Goal: Task Accomplishment & Management: Use online tool/utility

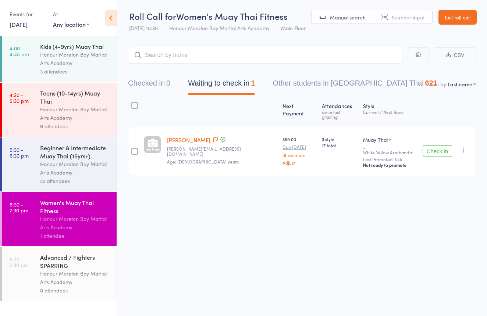
click at [151, 86] on button "Checked in 0" at bounding box center [149, 84] width 42 height 19
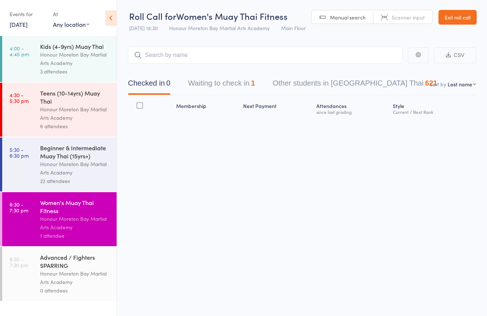
scroll to position [1, 0]
click at [420, 14] on span "Scanner input" at bounding box center [408, 17] width 33 height 7
click at [49, 279] on div "Honour Moreton Bay Martial Arts Academy" at bounding box center [75, 278] width 70 height 17
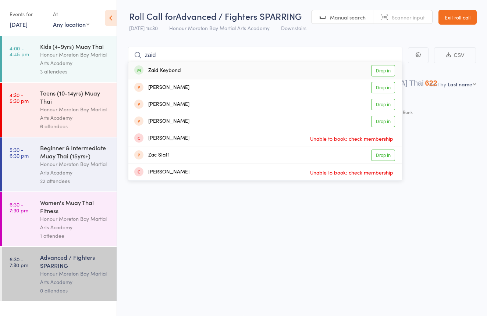
type input "Zaid"
drag, startPoint x: 268, startPoint y: 48, endPoint x: 240, endPoint y: 65, distance: 33.2
click at [240, 65] on div "Zaid Keybond Drop in" at bounding box center [265, 70] width 274 height 17
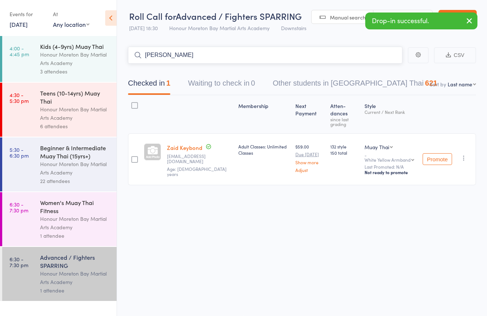
scroll to position [4, 0]
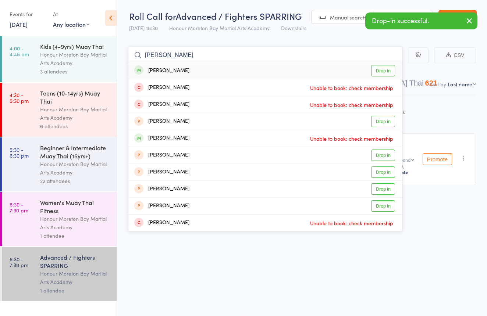
type input "Carlos"
click at [202, 67] on div "Carlos Brooker Drop in" at bounding box center [265, 70] width 274 height 17
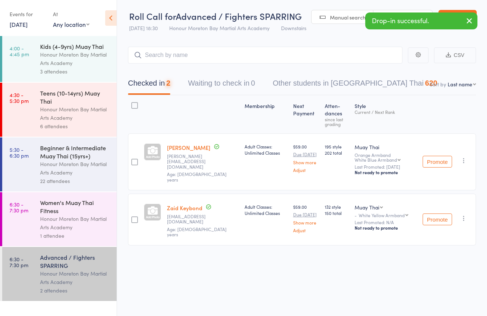
click at [393, 14] on span "Scanner input" at bounding box center [408, 17] width 33 height 7
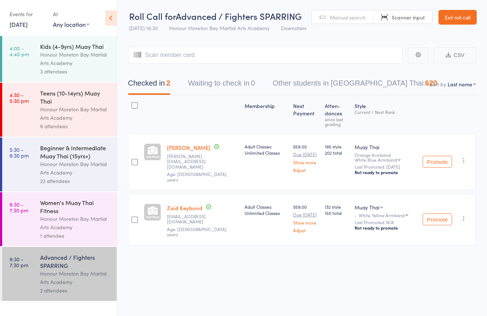
click at [72, 204] on div "Women's Muay Thai Fitness" at bounding box center [75, 207] width 70 height 16
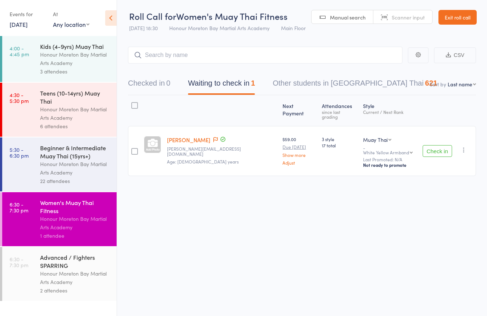
click at [392, 15] on span "Scanner input" at bounding box center [408, 17] width 33 height 7
type input "0954"
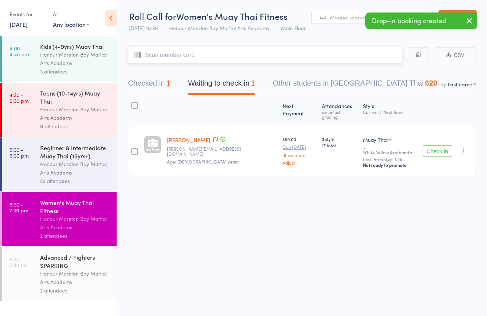
click at [140, 76] on button "Checked in 1" at bounding box center [149, 84] width 42 height 19
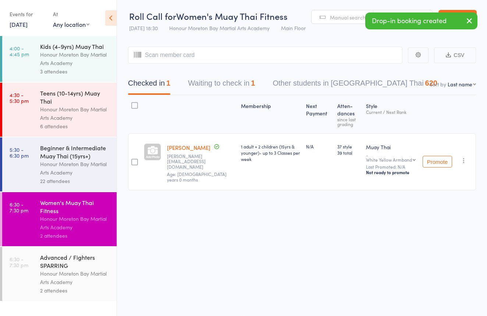
click at [352, 14] on span "Manual search" at bounding box center [348, 17] width 36 height 7
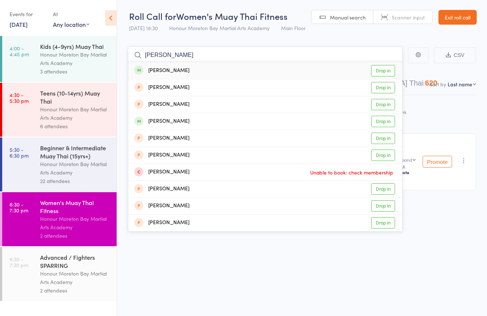
type input "simone"
click at [301, 63] on div "Simone Small Drop in" at bounding box center [265, 70] width 274 height 17
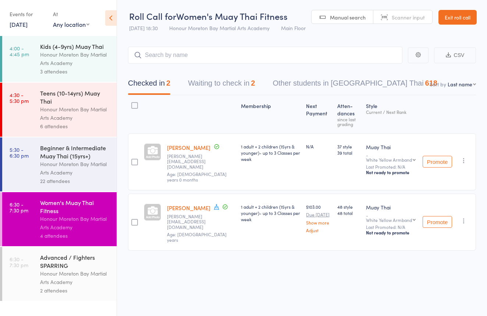
click at [461, 11] on link "Exit roll call" at bounding box center [458, 17] width 38 height 15
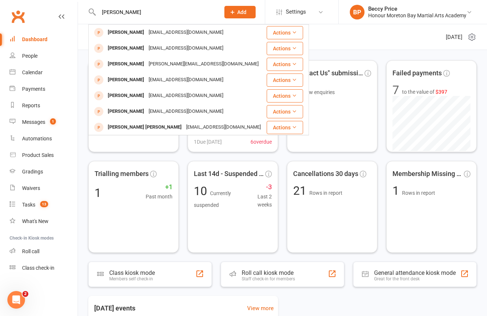
type input "Andrew"
drag, startPoint x: 125, startPoint y: 12, endPoint x: 136, endPoint y: 49, distance: 38.3
click at [136, 49] on div "[PERSON_NAME]" at bounding box center [126, 48] width 41 height 11
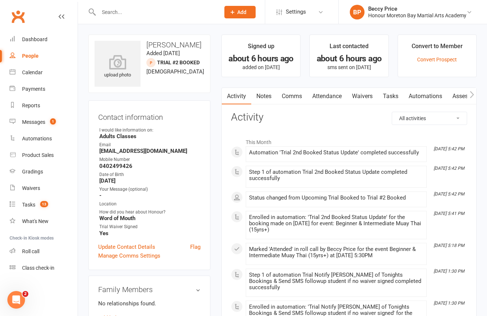
click at [330, 93] on link "Attendance" at bounding box center [327, 96] width 40 height 17
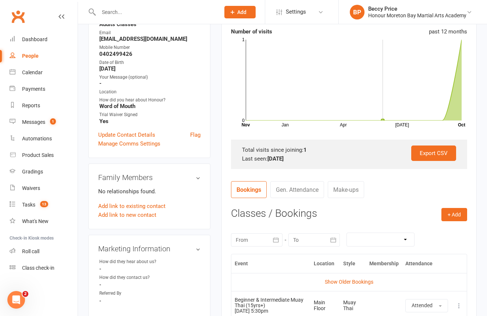
scroll to position [115, 0]
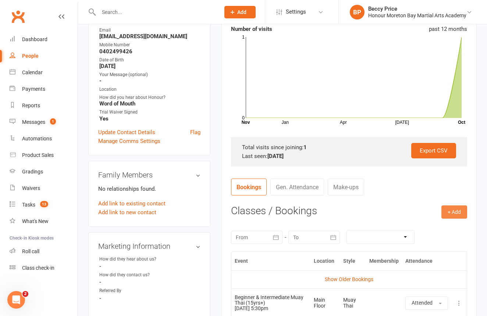
click at [459, 216] on button "+ Add" at bounding box center [454, 212] width 26 height 13
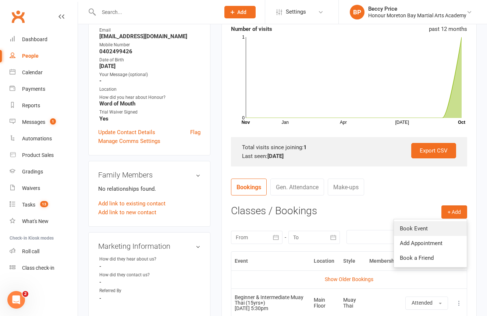
click at [431, 230] on link "Book Event" at bounding box center [430, 228] width 73 height 15
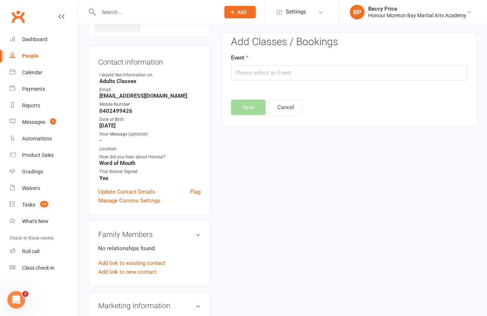
scroll to position [50, 0]
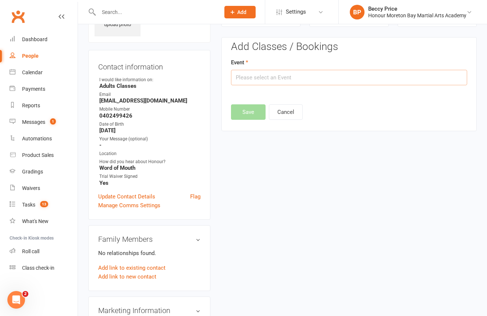
click at [380, 78] on input "text" at bounding box center [349, 77] width 236 height 15
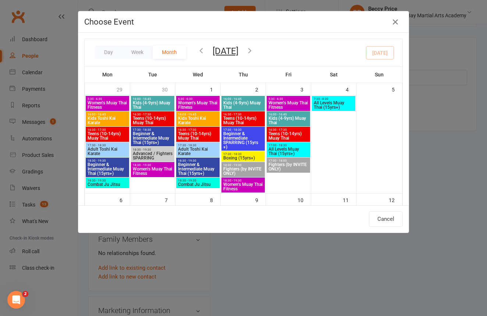
click at [457, 167] on div "Choose Event Day Week Month October 2025 October 2025 Sun Mon Tue Wed Thu Fri S…" at bounding box center [243, 158] width 487 height 316
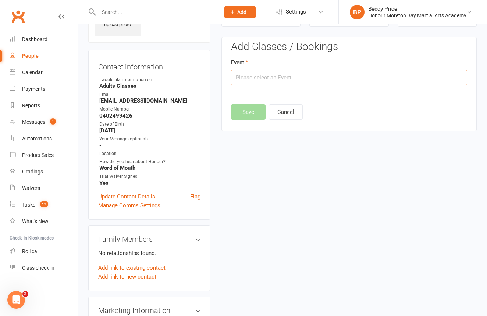
click at [366, 74] on input "text" at bounding box center [349, 77] width 236 height 15
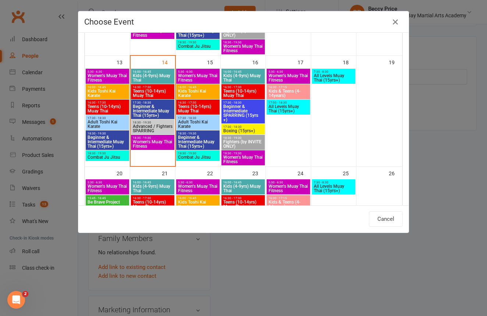
scroll to position [261, 0]
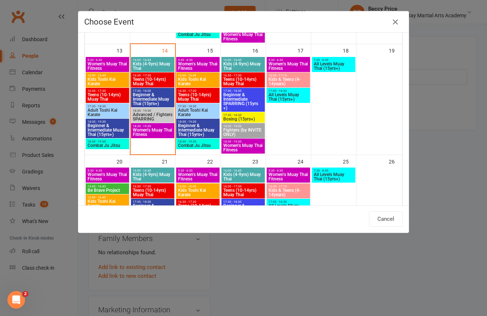
click at [246, 119] on span "Boxing (15yrs+)" at bounding box center [243, 119] width 40 height 4
type input "Boxing (15yrs+) - Oct 16, 2025 5:30:00 PM"
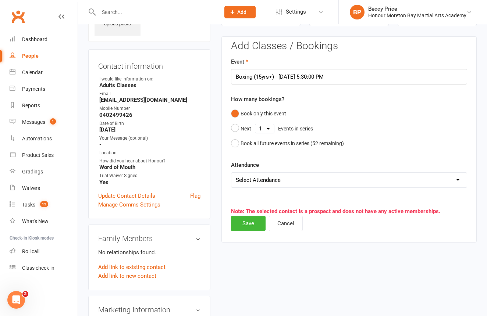
click at [251, 157] on form "Event Boxing (15yrs+) - Oct 16, 2025 5:30:00 PM How many bookings? Book only th…" at bounding box center [349, 122] width 236 height 131
click at [246, 217] on button "Save" at bounding box center [248, 223] width 35 height 15
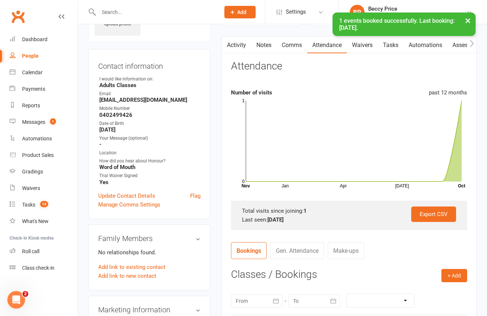
click at [101, 6] on div at bounding box center [151, 12] width 127 height 24
click at [36, 256] on link "Roll call" at bounding box center [44, 252] width 68 height 17
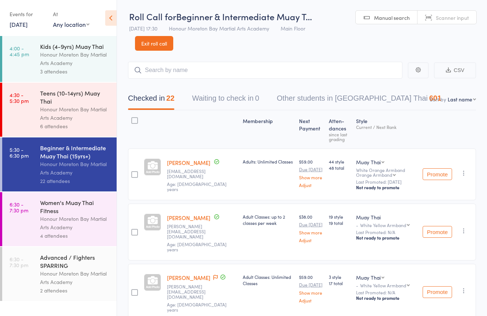
click at [63, 192] on li "5:30 - 6:30 pm Beginner & Intermediate Muay Thai (15yrs+) Honour Moreton Bay Ma…" at bounding box center [58, 165] width 117 height 55
click at [65, 196] on div "Women's Muay Thai Fitness Honour Moreton Bay Martial Arts Academy 4 attendees" at bounding box center [78, 219] width 77 height 54
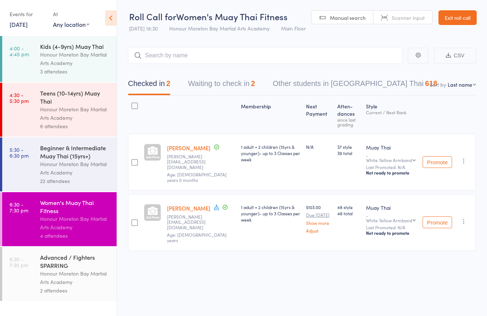
click at [404, 21] on link "Scanner input" at bounding box center [402, 18] width 59 height 14
type input "2123104"
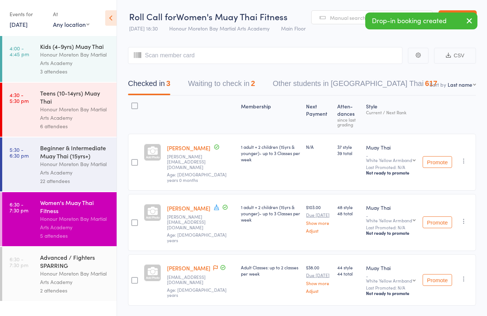
click at [189, 265] on link "[PERSON_NAME]" at bounding box center [188, 269] width 43 height 8
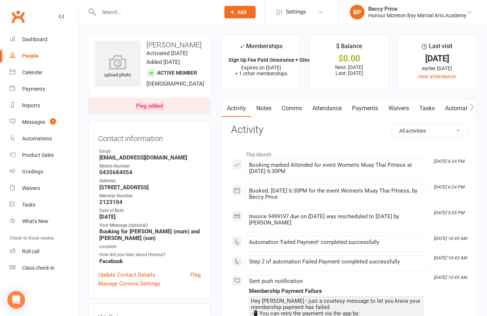
click at [373, 112] on link "Payments" at bounding box center [365, 108] width 36 height 17
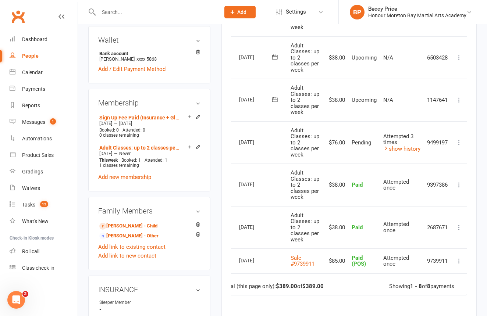
scroll to position [278, 0]
click at [22, 254] on link "Roll call" at bounding box center [44, 252] width 68 height 17
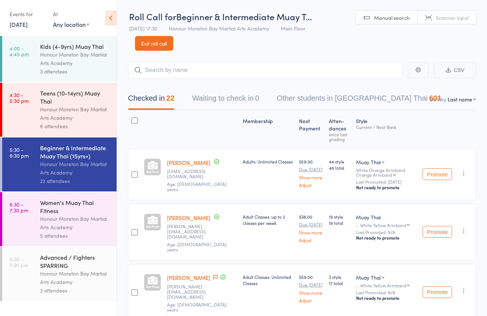
click at [436, 17] on link "Scanner input" at bounding box center [447, 18] width 59 height 14
type input "2660316"
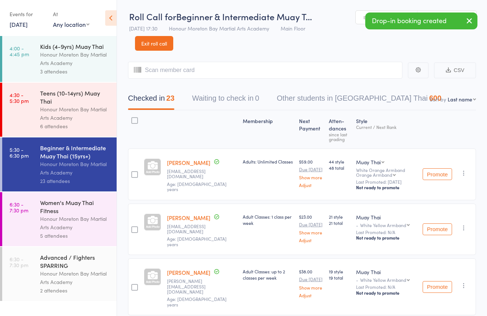
click at [48, 274] on div "Honour Moreton Bay Martial Arts Academy" at bounding box center [75, 278] width 70 height 17
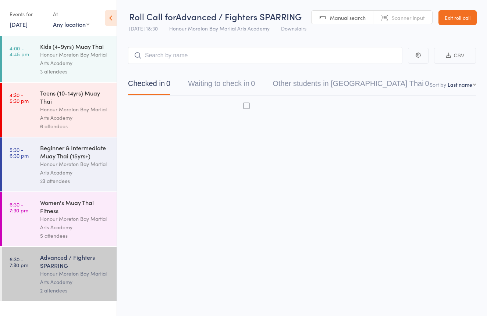
click at [48, 274] on div "Honour Moreton Bay Martial Arts Academy" at bounding box center [75, 278] width 70 height 17
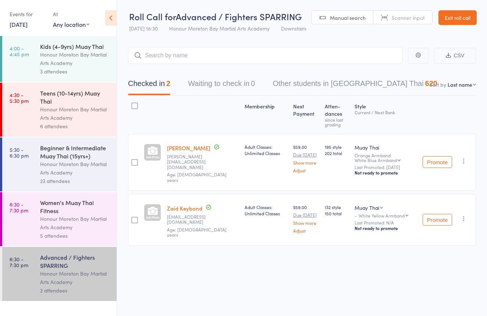
click at [411, 14] on span "Scanner input" at bounding box center [408, 17] width 33 height 7
drag, startPoint x: 112, startPoint y: 201, endPoint x: 137, endPoint y: 194, distance: 25.6
click at [112, 201] on div "Women's Muay Thai Fitness Honour Moreton Bay Martial Arts Academy 5 attendees" at bounding box center [78, 219] width 77 height 54
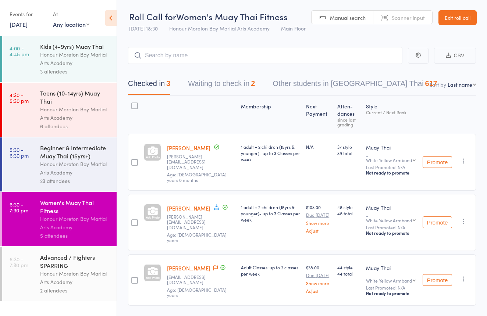
click at [407, 15] on span "Scanner input" at bounding box center [408, 17] width 33 height 7
type input "2795939"
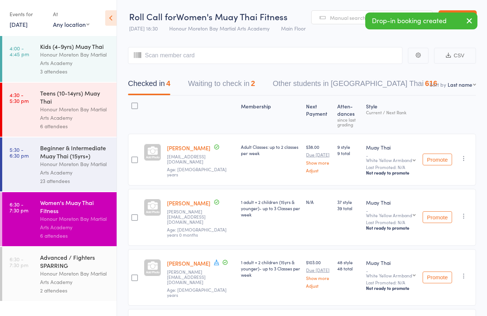
drag, startPoint x: 95, startPoint y: 125, endPoint x: 117, endPoint y: 110, distance: 26.8
click at [95, 125] on div "6 attendees" at bounding box center [75, 126] width 70 height 8
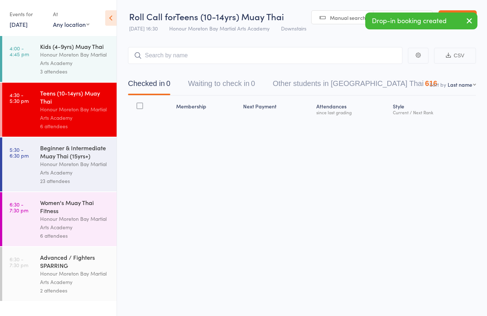
click at [408, 14] on div "Drop-in booking created" at bounding box center [421, 21] width 112 height 17
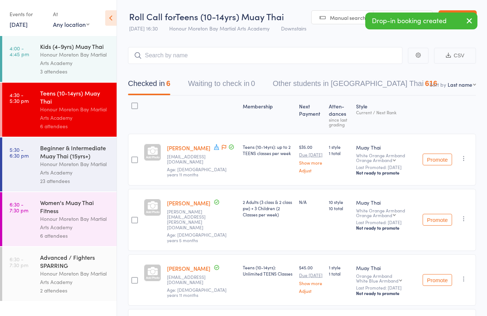
click at [404, 14] on div "Drop-in booking created" at bounding box center [421, 21] width 112 height 17
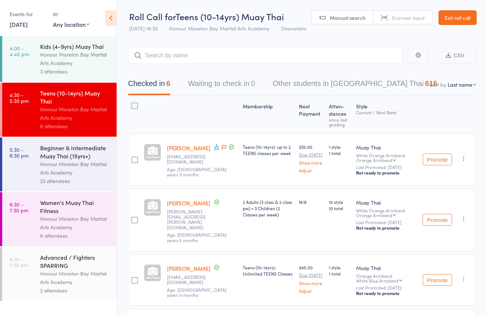
click at [78, 224] on div "Honour Moreton Bay Martial Arts Academy" at bounding box center [75, 223] width 70 height 17
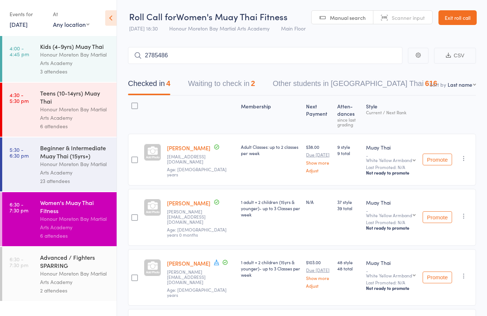
type input "2785486"
